Goal: Task Accomplishment & Management: Manage account settings

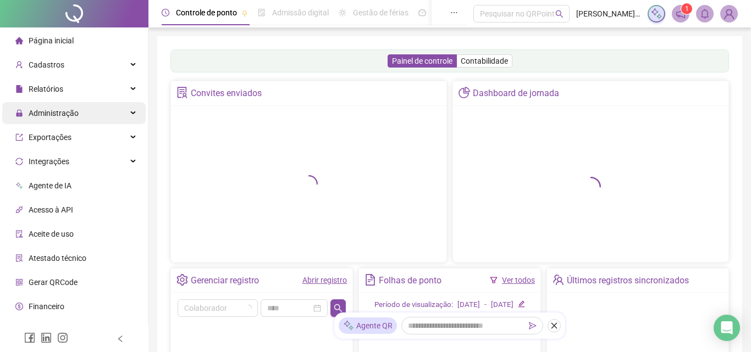
click at [68, 111] on span "Administração" at bounding box center [54, 113] width 50 height 9
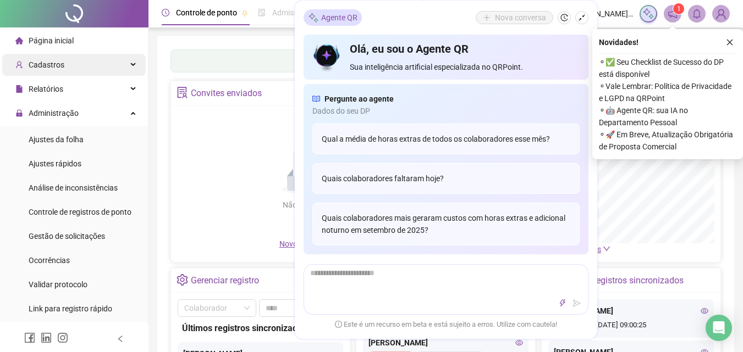
click at [80, 67] on div "Cadastros" at bounding box center [74, 65] width 144 height 22
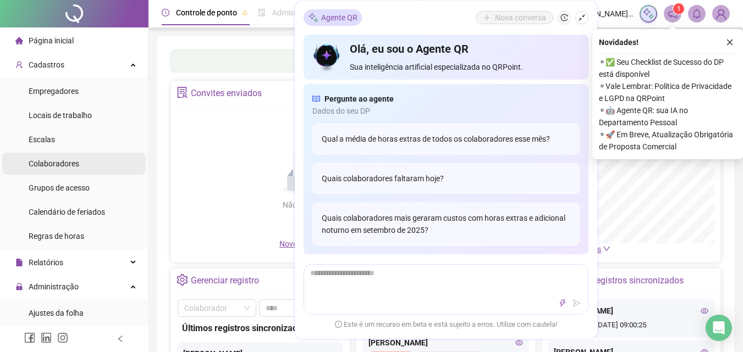
click at [65, 169] on div "Colaboradores" at bounding box center [54, 164] width 51 height 22
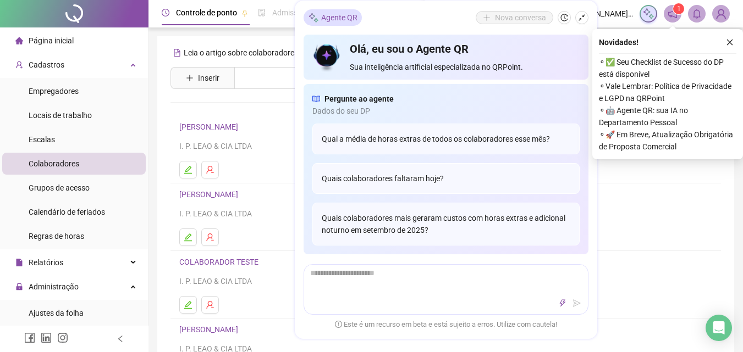
scroll to position [110, 0]
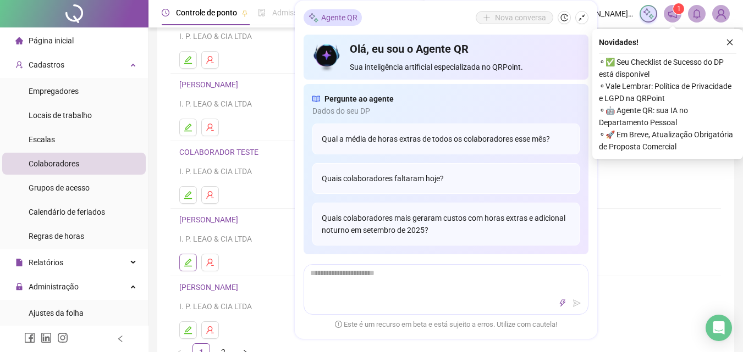
click at [190, 262] on icon "edit" at bounding box center [188, 263] width 8 height 8
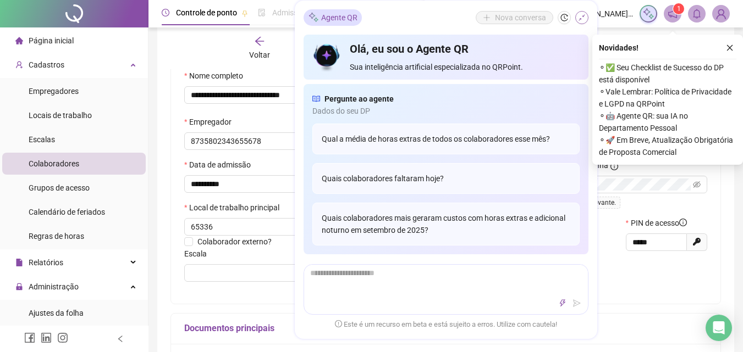
scroll to position [115, 0]
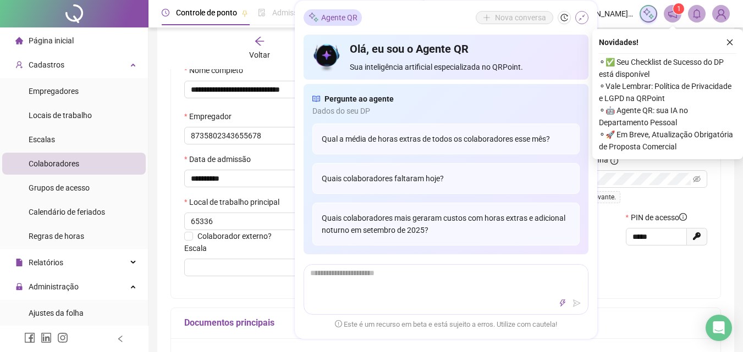
click at [582, 14] on icon "shrink" at bounding box center [582, 18] width 8 height 8
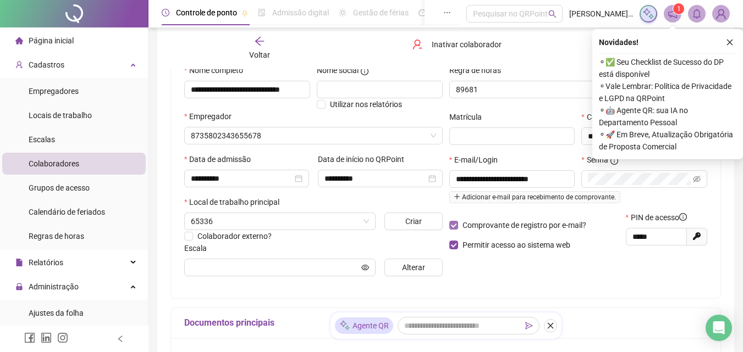
type input "*****"
drag, startPoint x: 675, startPoint y: 236, endPoint x: 620, endPoint y: 239, distance: 55.6
click at [620, 239] on div "Comprovante de registro por e-mail? Permitir acesso ao sistema web PIN de acess…" at bounding box center [578, 235] width 265 height 47
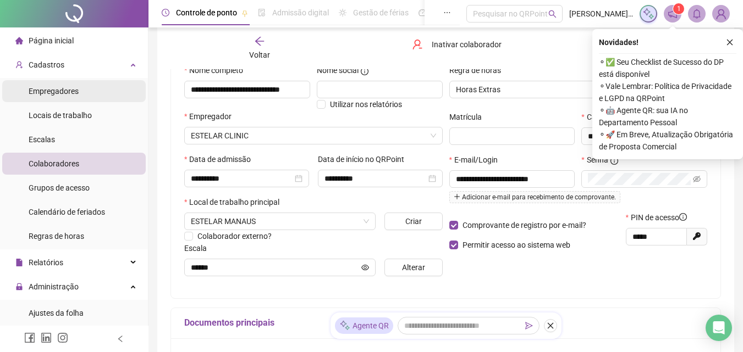
click at [62, 97] on div "Empregadores" at bounding box center [54, 91] width 50 height 22
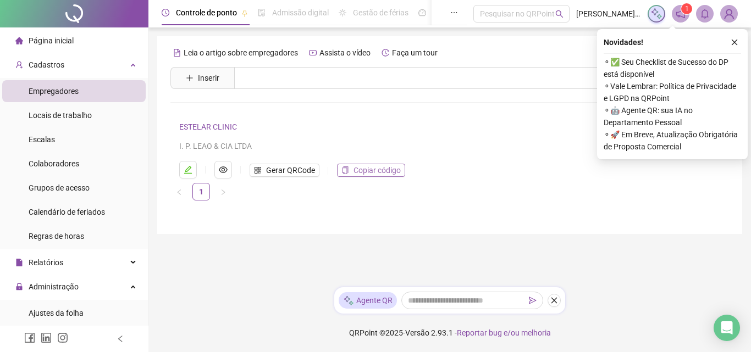
click at [370, 169] on span "Copiar código" at bounding box center [377, 170] width 47 height 12
